Goal: Task Accomplishment & Management: Manage account settings

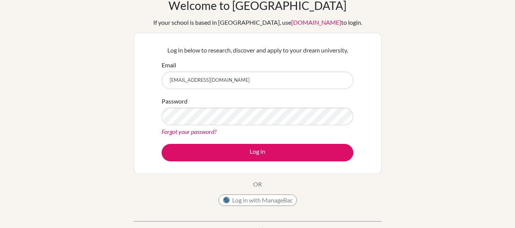
scroll to position [26, 0]
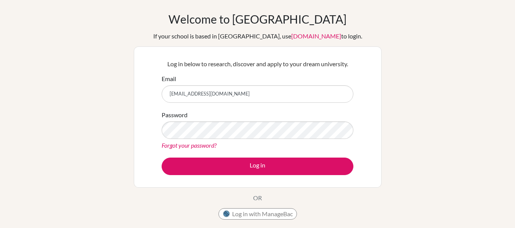
click at [141, 124] on div "Log in below to research, discover and apply to your dream university. Email [E…" at bounding box center [258, 116] width 248 height 141
click at [156, 110] on div "Log in below to research, discover and apply to your dream university. Email [E…" at bounding box center [258, 116] width 248 height 141
click at [207, 156] on form "Email [EMAIL_ADDRESS][DOMAIN_NAME] Password Forgot your password? Log in" at bounding box center [257, 124] width 192 height 101
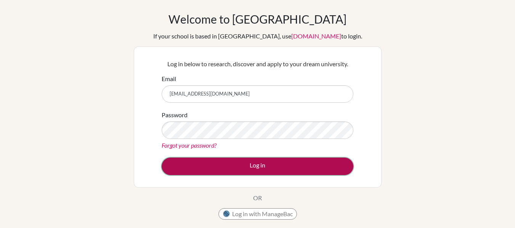
click at [207, 163] on button "Log in" at bounding box center [257, 167] width 192 height 18
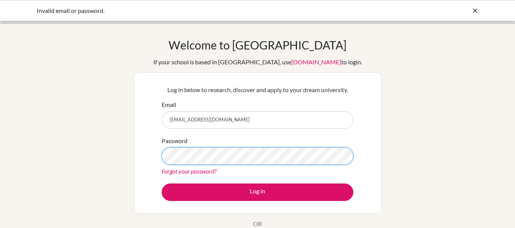
click at [153, 153] on div "Log in below to research, discover and apply to your dream university. Email ou…" at bounding box center [258, 142] width 248 height 141
click at [161, 184] on button "Log in" at bounding box center [257, 193] width 192 height 18
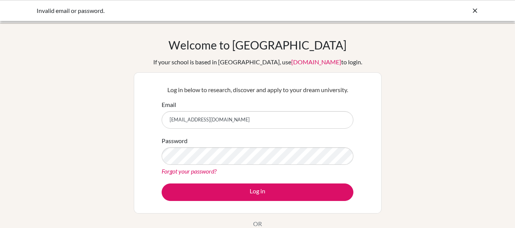
click at [208, 145] on div "Password Forgot your password?" at bounding box center [257, 156] width 192 height 40
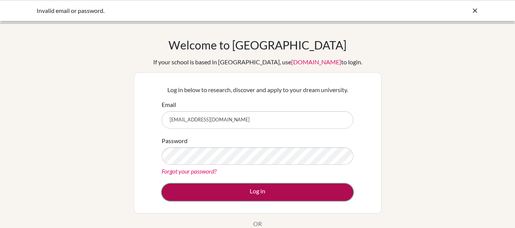
click at [227, 187] on button "Log in" at bounding box center [257, 193] width 192 height 18
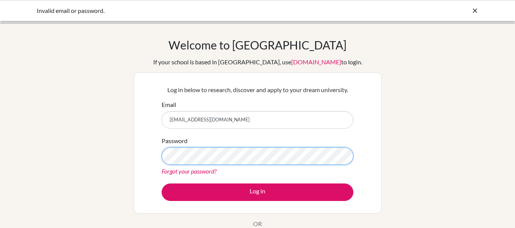
click at [161, 184] on button "Log in" at bounding box center [257, 193] width 192 height 18
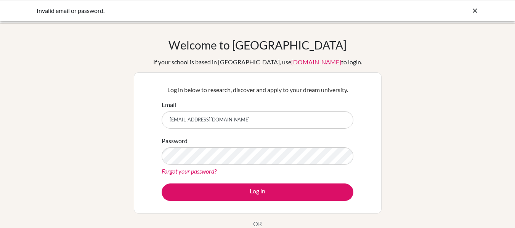
drag, startPoint x: 266, startPoint y: 116, endPoint x: 106, endPoint y: 125, distance: 160.6
click at [109, 124] on div "Welcome to [GEOGRAPHIC_DATA] If your school is based in [GEOGRAPHIC_DATA], use …" at bounding box center [257, 162] width 515 height 249
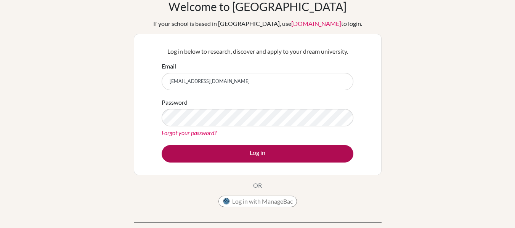
scroll to position [38, 0]
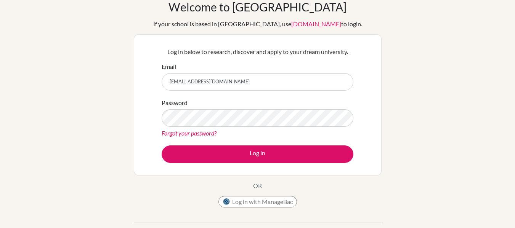
click at [197, 133] on link "Forgot your password?" at bounding box center [188, 132] width 55 height 7
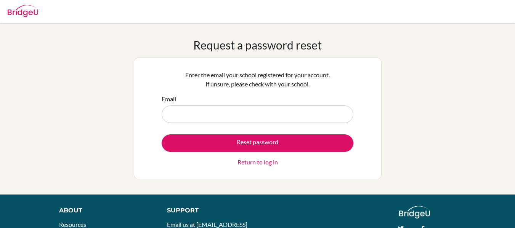
click at [218, 111] on input "Email" at bounding box center [257, 114] width 192 height 18
type input "oumorou.malik@icsghana.info"
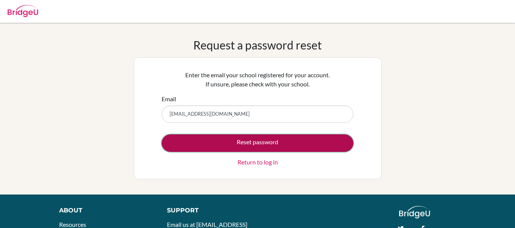
click at [220, 147] on button "Reset password" at bounding box center [257, 143] width 192 height 18
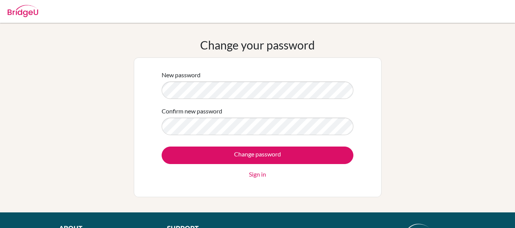
click at [251, 106] on form "New password Confirm new password Change password Sign in" at bounding box center [257, 124] width 192 height 109
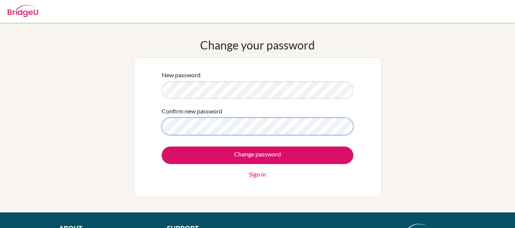
click at [161, 147] on input "Change password" at bounding box center [257, 156] width 192 height 18
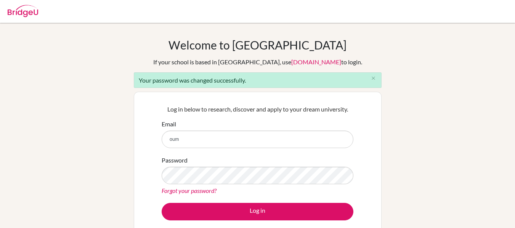
type input "[EMAIL_ADDRESS][DOMAIN_NAME]"
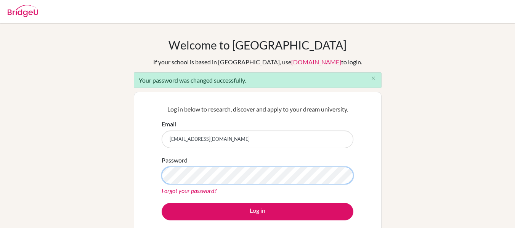
click at [161, 203] on button "Log in" at bounding box center [257, 212] width 192 height 18
